Goal: Transaction & Acquisition: Purchase product/service

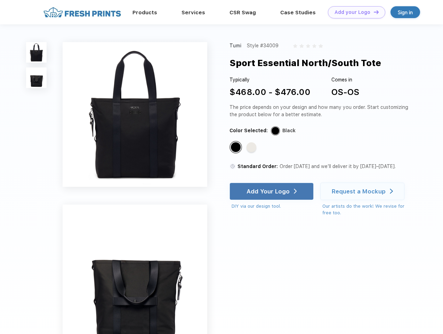
click at [354, 12] on link "Add your Logo Design Tool" at bounding box center [356, 12] width 57 height 12
click at [0, 0] on div "Design Tool" at bounding box center [0, 0] width 0 height 0
click at [373, 12] on link "Add your Logo Design Tool" at bounding box center [356, 12] width 57 height 12
click at [37, 52] on img at bounding box center [36, 52] width 21 height 21
click at [37, 78] on img at bounding box center [36, 78] width 21 height 21
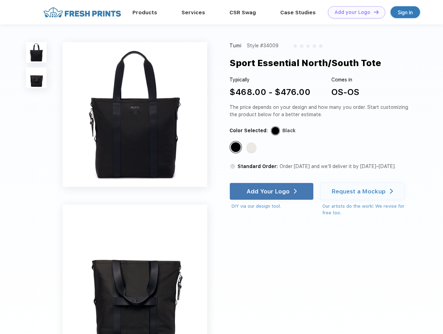
click at [237, 148] on div "Standard Color" at bounding box center [236, 147] width 10 height 10
click at [252, 148] on div "Standard Color" at bounding box center [252, 147] width 10 height 10
click at [272, 191] on div "Add Your Logo" at bounding box center [268, 191] width 43 height 7
click at [364, 191] on div "Request a Mockup" at bounding box center [359, 191] width 54 height 7
